Goal: Communication & Community: Ask a question

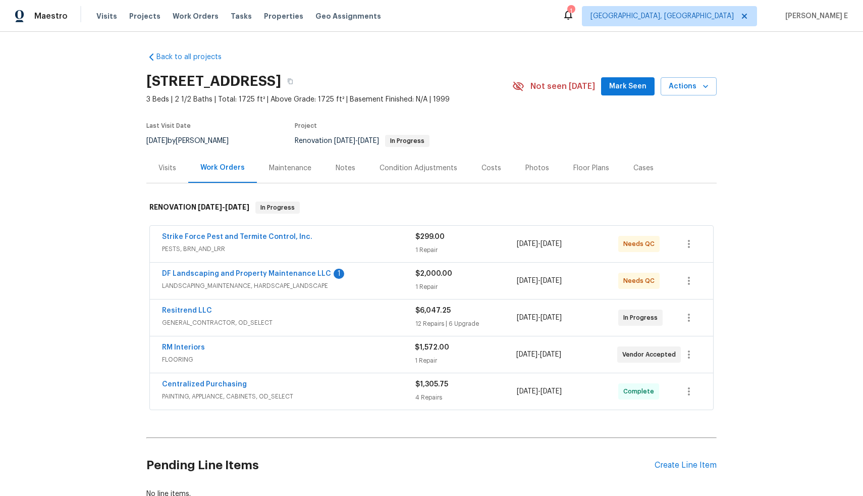
click at [291, 322] on span "GENERAL_CONTRACTOR, OD_SELECT" at bounding box center [288, 323] width 253 height 10
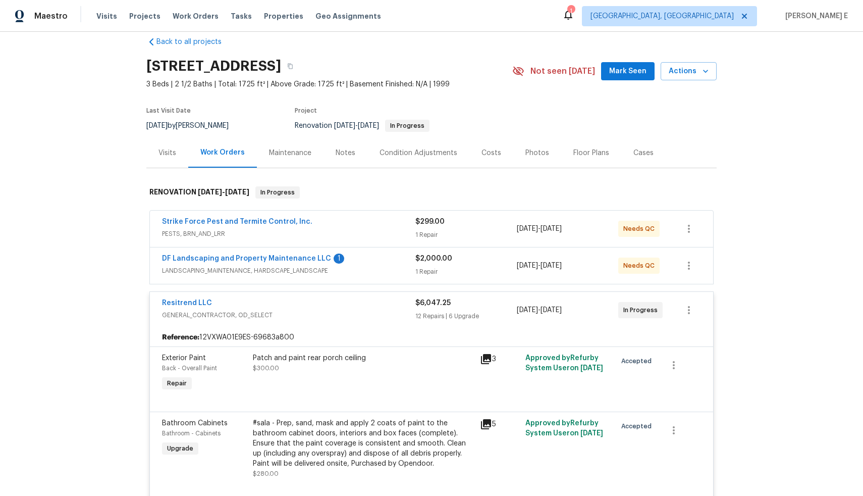
scroll to position [16, 0]
click at [342, 264] on div "DF Landscaping and Property Maintenance LLC 1" at bounding box center [288, 259] width 253 height 12
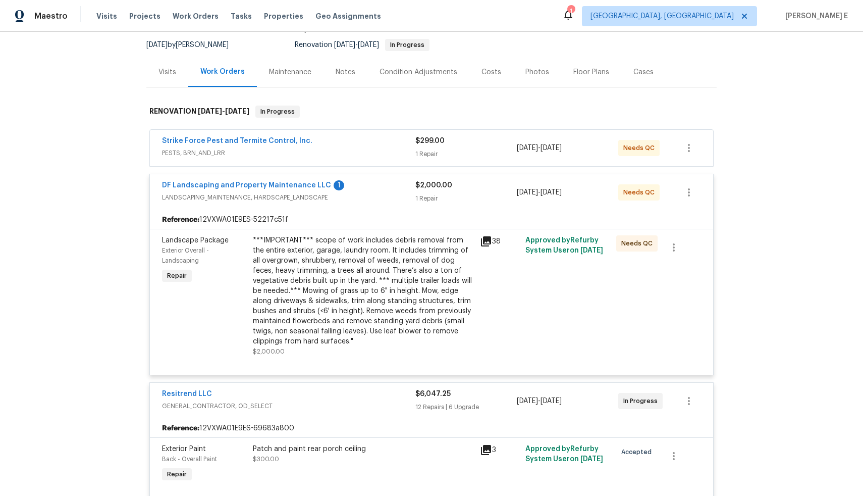
scroll to position [94, 0]
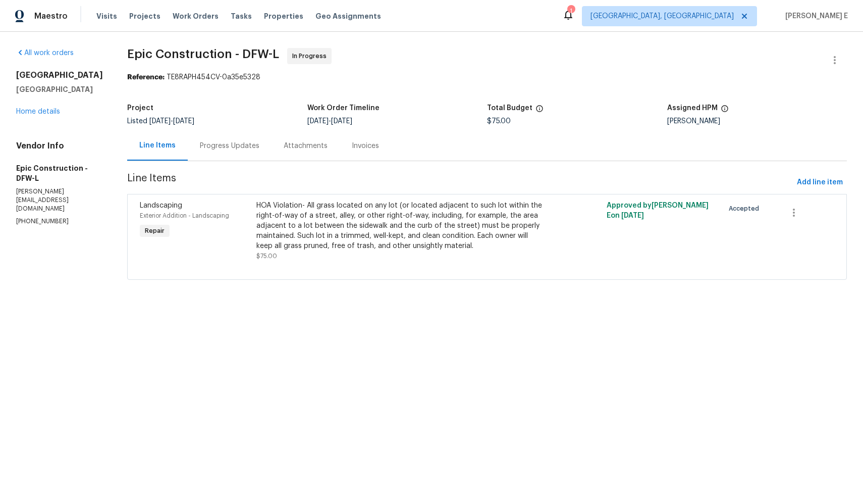
click at [209, 143] on div "Progress Updates" at bounding box center [230, 146] width 60 height 10
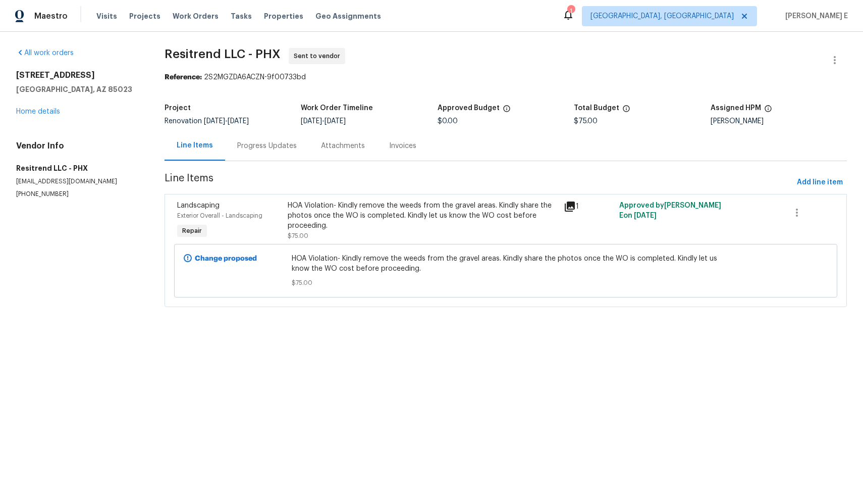
click at [257, 143] on div "Progress Updates" at bounding box center [267, 146] width 60 height 10
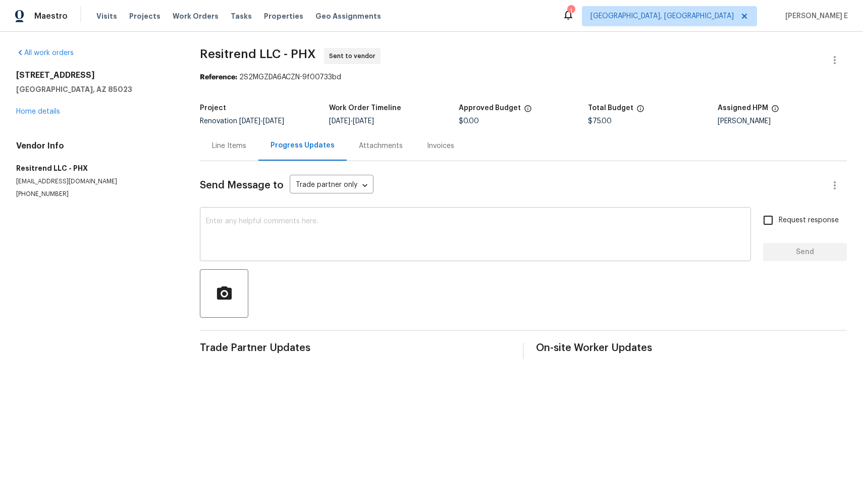
click at [319, 223] on textarea at bounding box center [475, 235] width 539 height 35
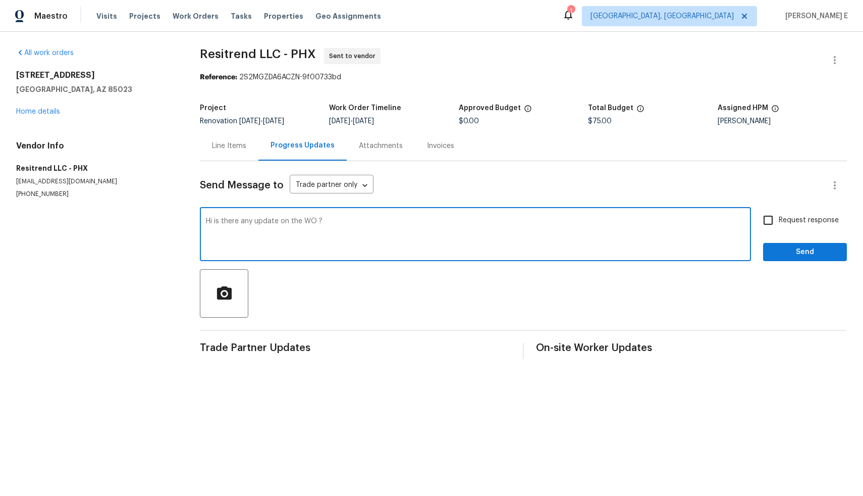
type textarea "Hi is there any update on the WO ?"
click at [760, 220] on input "Request response" at bounding box center [768, 220] width 21 height 21
checkbox input "true"
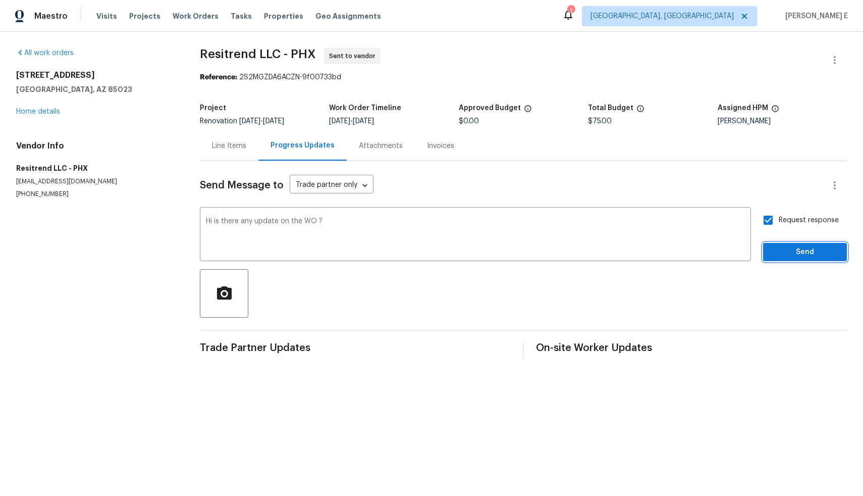
click at [786, 250] on span "Send" at bounding box center [805, 252] width 68 height 13
